Goal: Find contact information: Find contact information

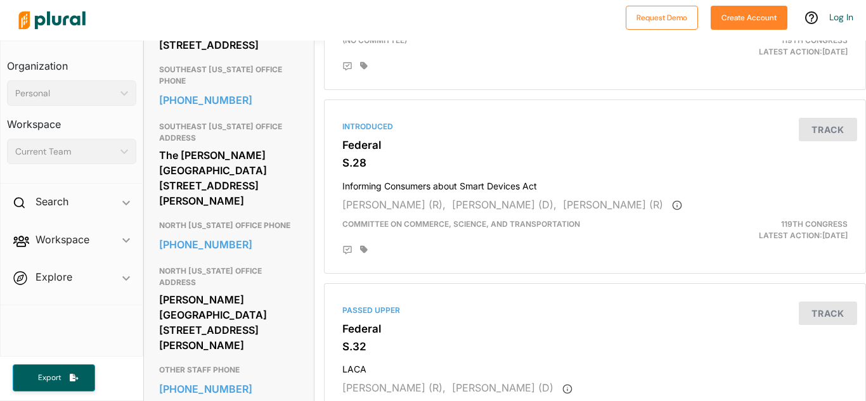
scroll to position [598, 0]
drag, startPoint x: 160, startPoint y: 253, endPoint x: 243, endPoint y: 288, distance: 90.9
click at [243, 290] on div "[PERSON_NAME][GEOGRAPHIC_DATA] [STREET_ADDRESS][PERSON_NAME]" at bounding box center [228, 322] width 139 height 65
copy div "[PERSON_NAME][GEOGRAPHIC_DATA] [STREET_ADDRESS][PERSON_NAME]"
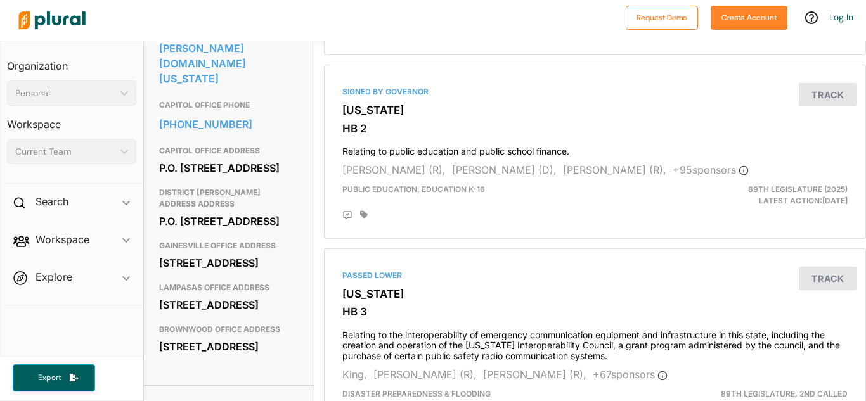
scroll to position [473, 0]
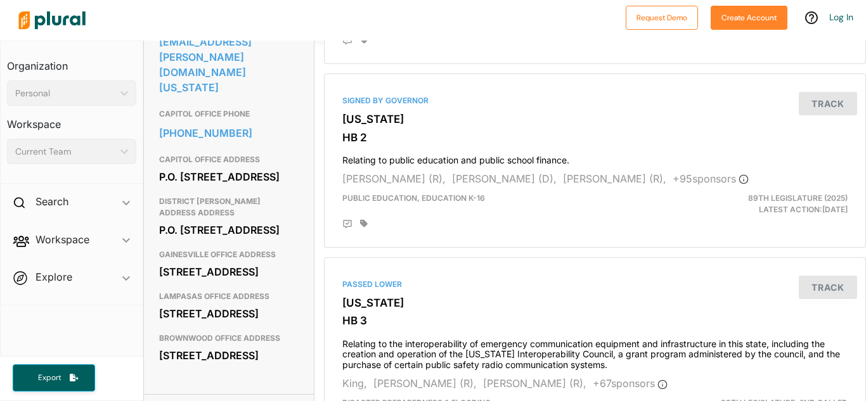
drag, startPoint x: 161, startPoint y: 222, endPoint x: 268, endPoint y: 239, distance: 108.5
click at [268, 239] on div "P.O. Box 447 Jacksboro, TX 76458" at bounding box center [228, 230] width 139 height 19
copy div "P.O. Box 447 Jacksboro, TX 76458"
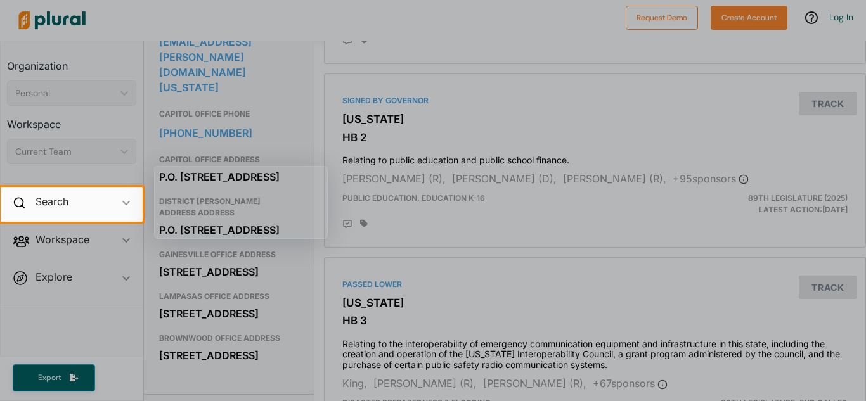
click at [44, 54] on div at bounding box center [433, 93] width 866 height 187
